Goal: Find specific page/section: Find specific page/section

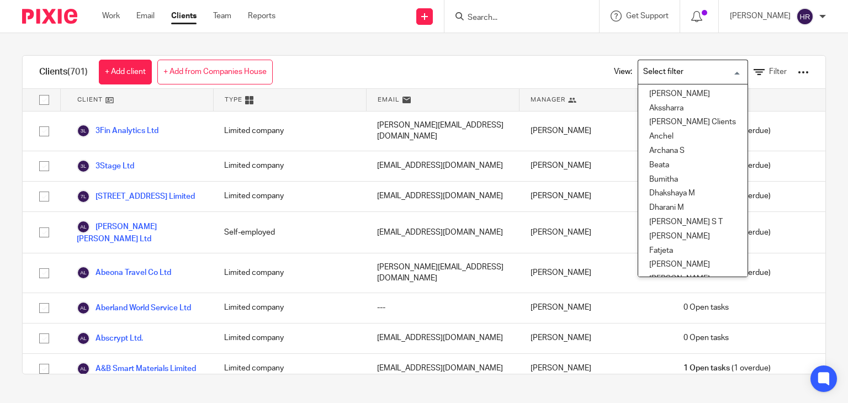
click at [686, 77] on input "Search for option" at bounding box center [690, 71] width 102 height 19
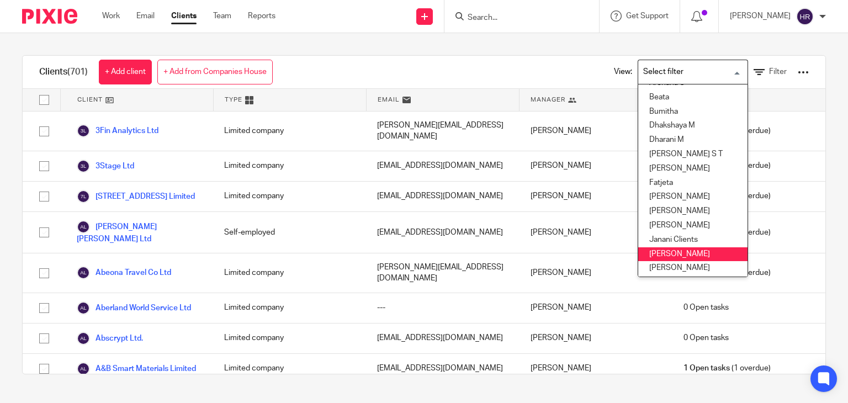
scroll to position [68, 0]
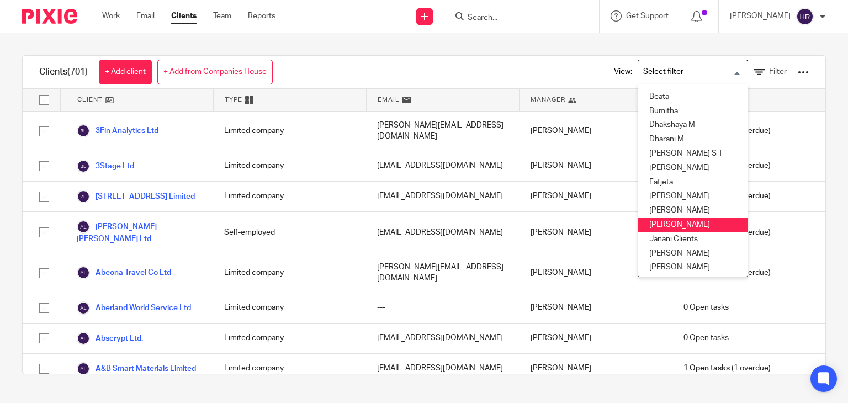
click at [656, 219] on li "[PERSON_NAME]" at bounding box center [692, 225] width 109 height 14
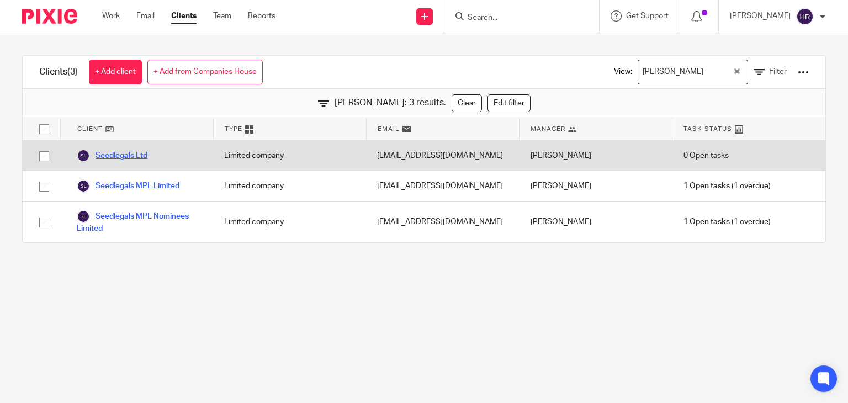
click at [118, 151] on link "Seedlegals Ltd" at bounding box center [112, 155] width 71 height 13
